Goal: Information Seeking & Learning: Learn about a topic

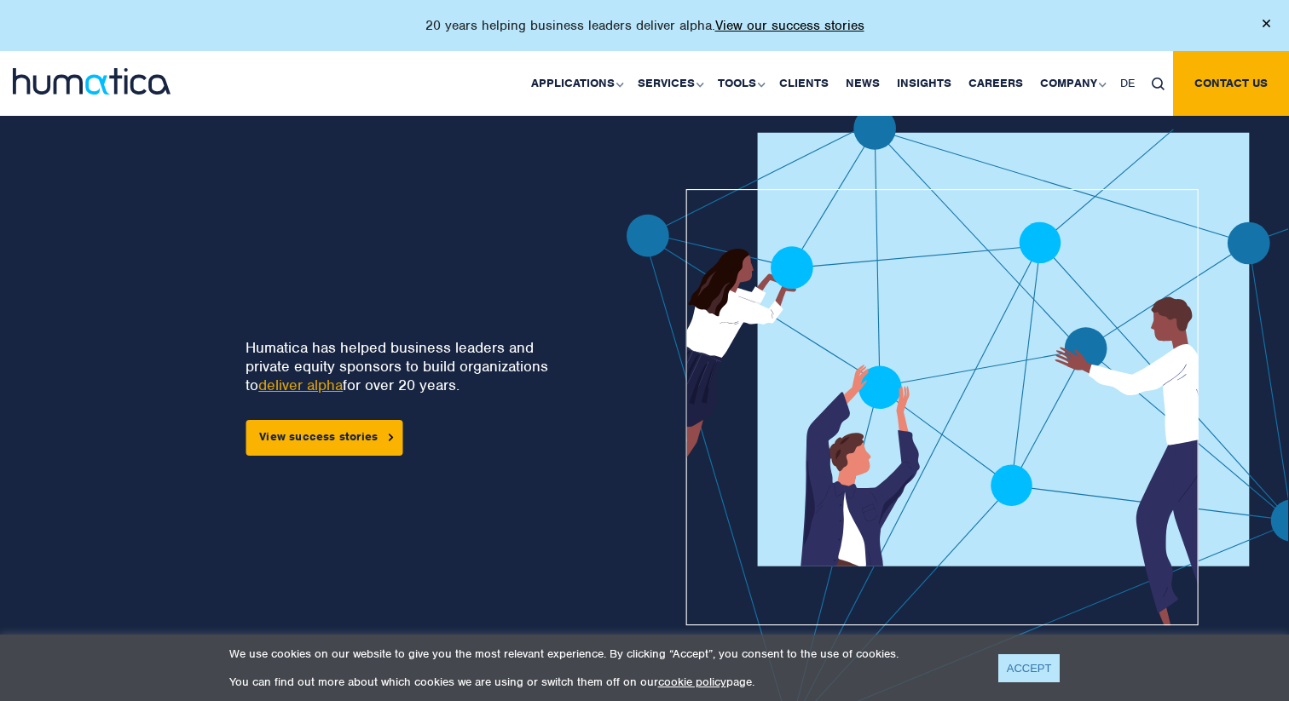
click at [1032, 670] on link "ACCEPT" at bounding box center [1029, 669] width 62 height 28
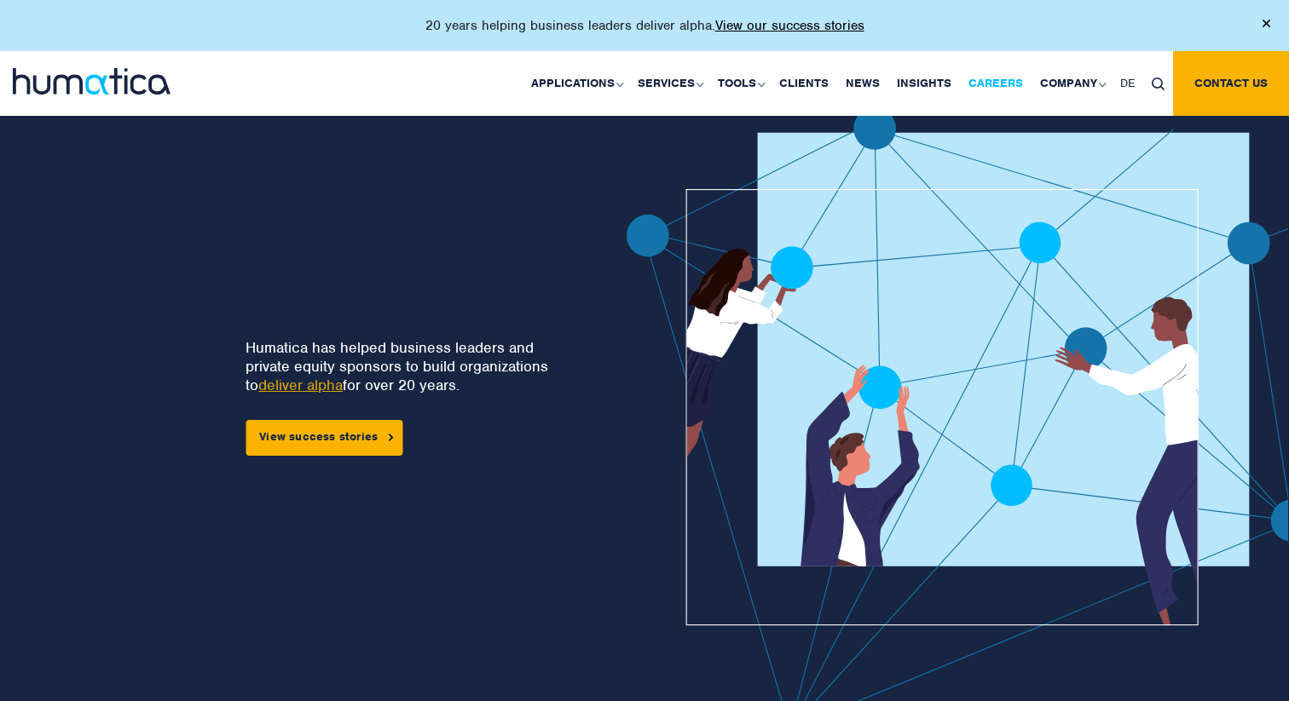
click at [997, 79] on link "Careers" at bounding box center [996, 83] width 72 height 65
click at [995, 75] on link "Careers" at bounding box center [996, 83] width 72 height 65
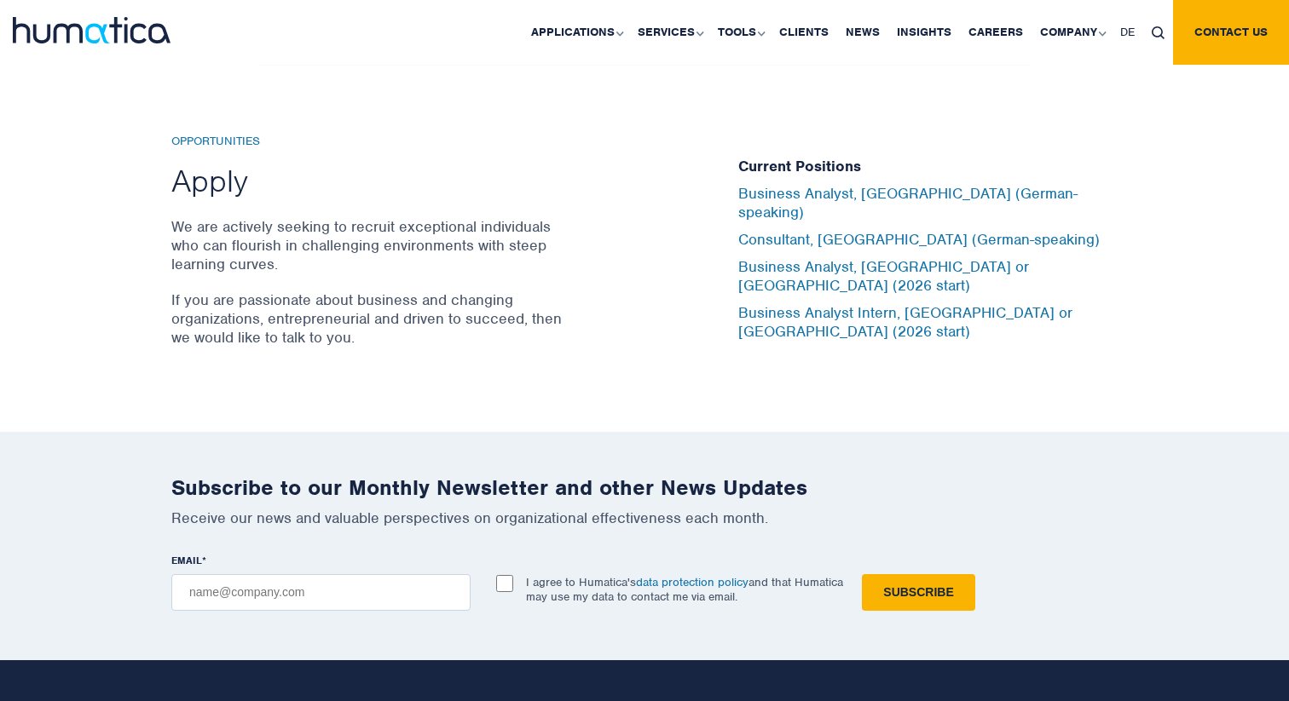
scroll to position [5618, 0]
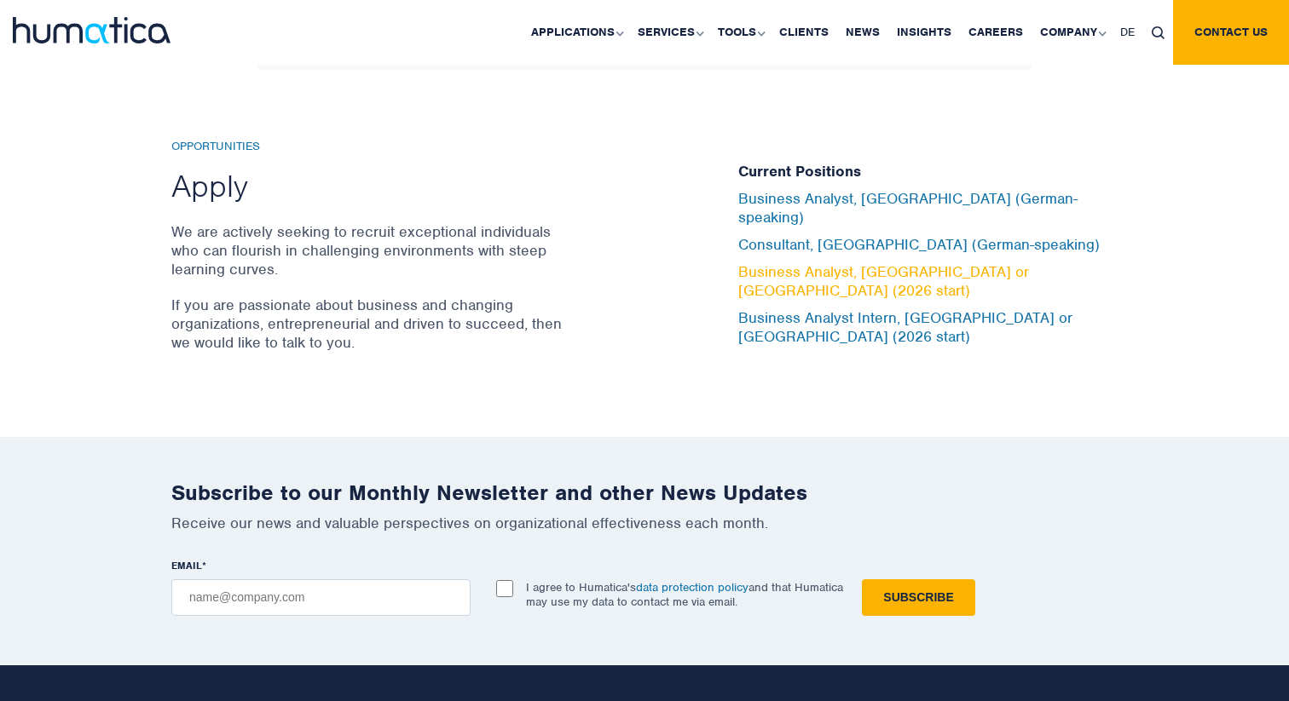
click at [929, 273] on link "Business Analyst, London or Munich (2026 start)" at bounding box center [883, 282] width 291 height 38
click at [1144, 249] on div "Opportunities Apply We are actively seeking to recruit exceptional individuals …" at bounding box center [644, 255] width 1289 height 366
